Goal: Task Accomplishment & Management: Manage account settings

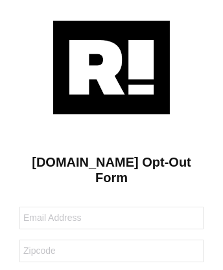
click at [111, 67] on img at bounding box center [111, 68] width 116 height 94
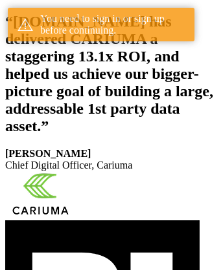
scroll to position [238, 0]
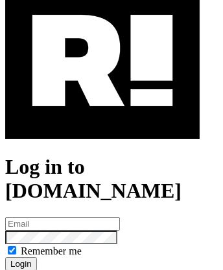
click at [102, 117] on img at bounding box center [102, 61] width 194 height 157
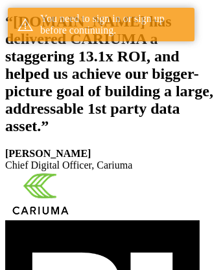
scroll to position [238, 0]
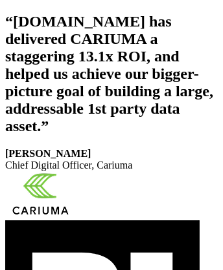
scroll to position [218, 0]
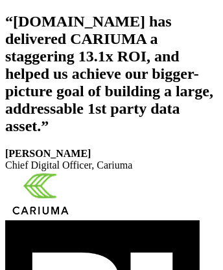
scroll to position [238, 0]
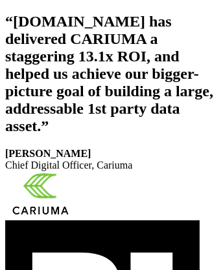
scroll to position [218, 0]
